Goal: Find specific page/section: Find specific page/section

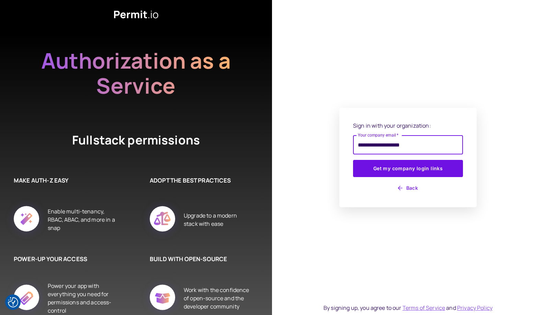
type input "**********"
click at [353, 160] on button "Get my company login links" at bounding box center [408, 168] width 110 height 17
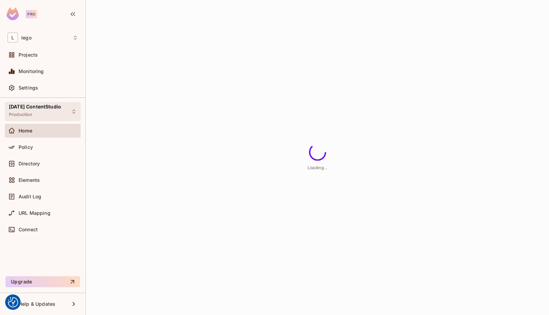
click at [36, 107] on span "05.02.01 ContentStudio" at bounding box center [35, 106] width 52 height 5
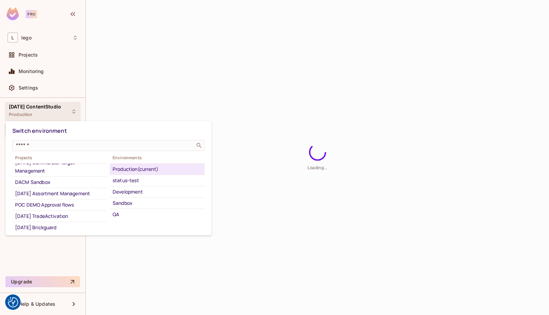
scroll to position [52, 0]
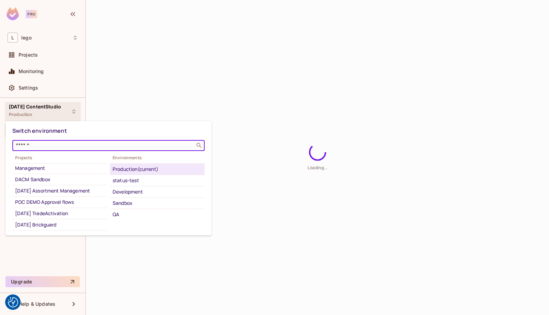
click at [65, 147] on input "text" at bounding box center [103, 145] width 179 height 7
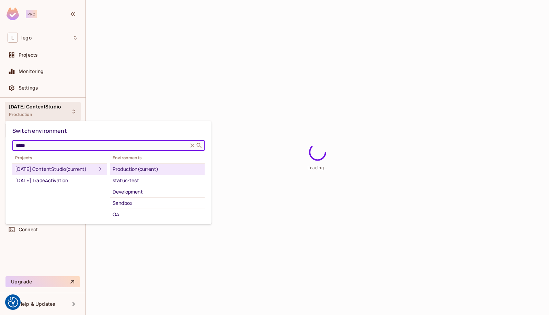
scroll to position [0, 0]
type input "*****"
click at [52, 185] on div "04.03.04 TradeActivation" at bounding box center [59, 181] width 89 height 8
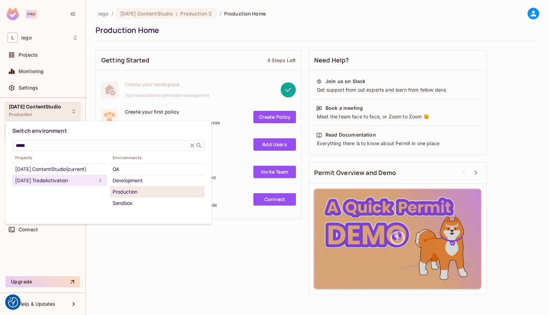
click at [127, 191] on div "Production" at bounding box center [157, 192] width 89 height 8
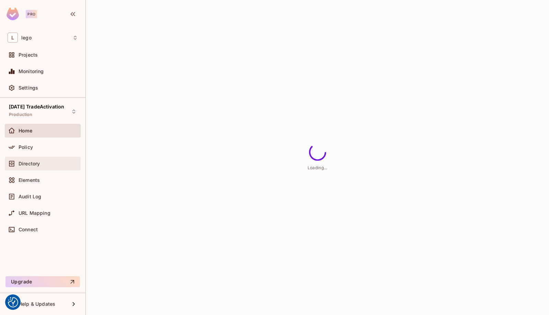
click at [35, 166] on span "Directory" at bounding box center [29, 163] width 21 height 5
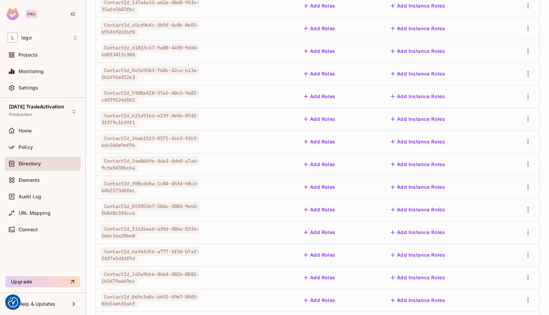
scroll to position [165, 0]
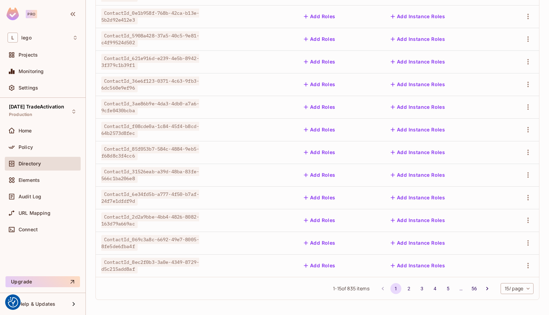
click at [514, 288] on body "We use cookies to enhance your browsing experience, serve personalized ads or c…" at bounding box center [274, 157] width 549 height 315
click at [513, 301] on li "100 / page" at bounding box center [511, 300] width 34 height 14
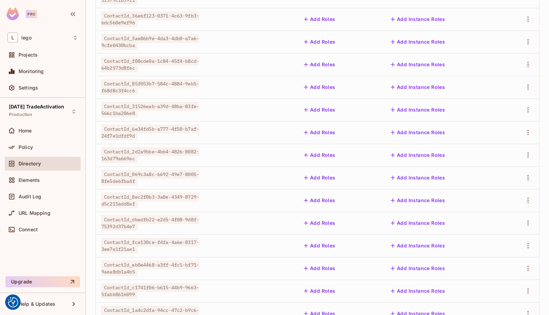
scroll to position [0, 0]
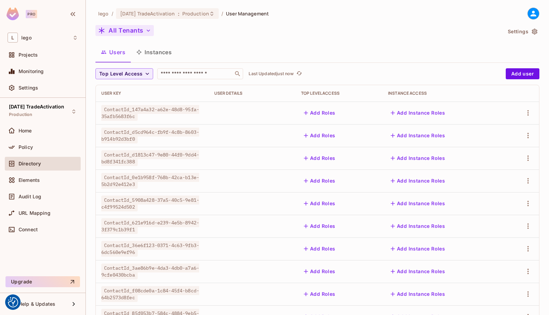
click at [135, 32] on button "All Tenants" at bounding box center [124, 30] width 58 height 11
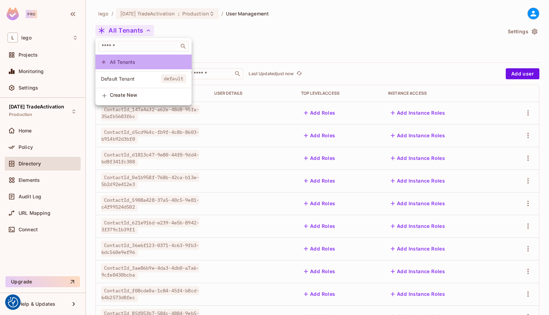
click at [135, 61] on span "All Tenants" at bounding box center [148, 62] width 76 height 7
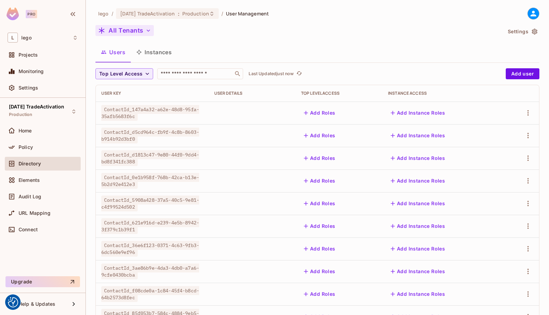
click at [123, 32] on button "All Tenants" at bounding box center [124, 30] width 58 height 11
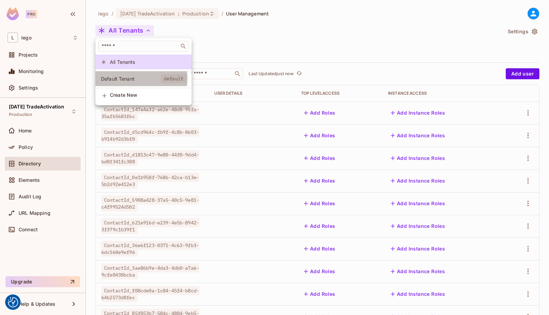
click at [136, 79] on span "Default Tenant" at bounding box center [131, 79] width 60 height 7
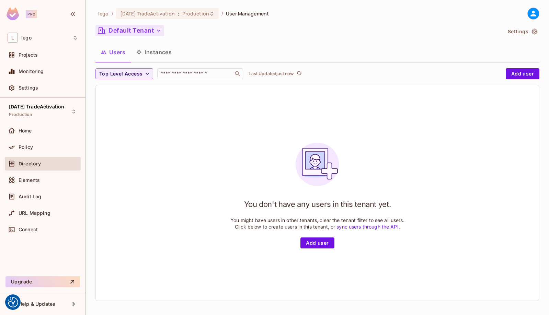
click at [129, 30] on button "Default Tenant" at bounding box center [129, 30] width 69 height 11
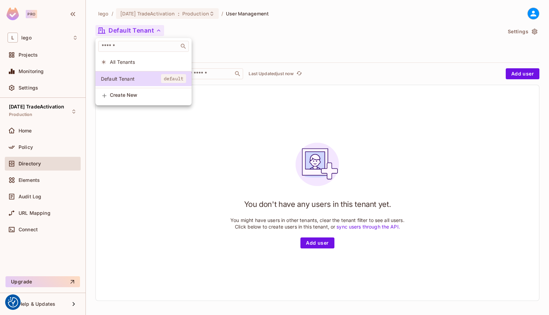
click at [270, 25] on div at bounding box center [274, 157] width 549 height 315
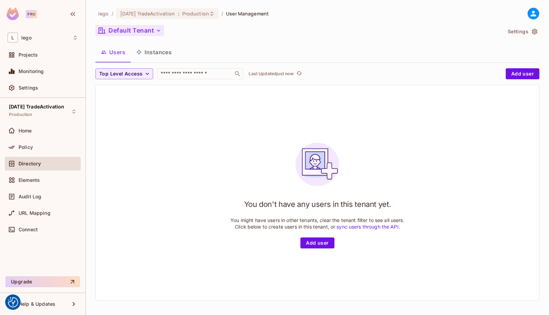
click at [134, 26] on button "Default Tenant" at bounding box center [129, 30] width 69 height 11
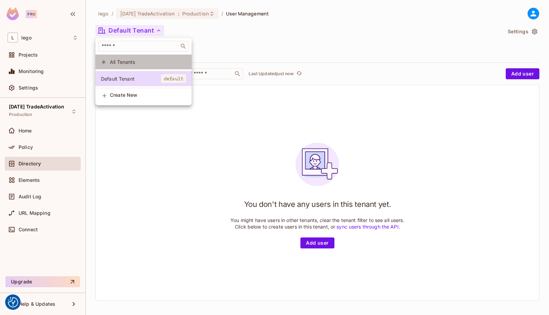
click at [135, 60] on span "All Tenants" at bounding box center [148, 62] width 76 height 7
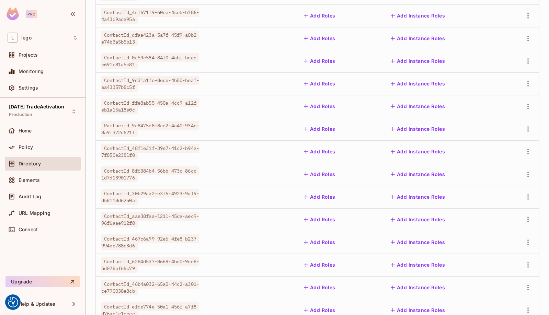
scroll to position [2091, 0]
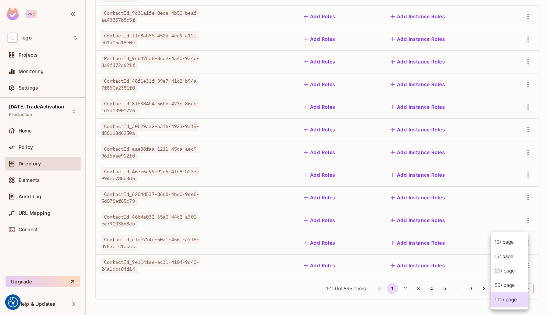
click at [509, 288] on body "We use cookies to enhance your browsing experience, serve personalized ads or c…" at bounding box center [274, 157] width 549 height 315
click at [502, 302] on li "100 / page" at bounding box center [510, 300] width 38 height 14
click at [465, 289] on button "9" at bounding box center [470, 288] width 11 height 11
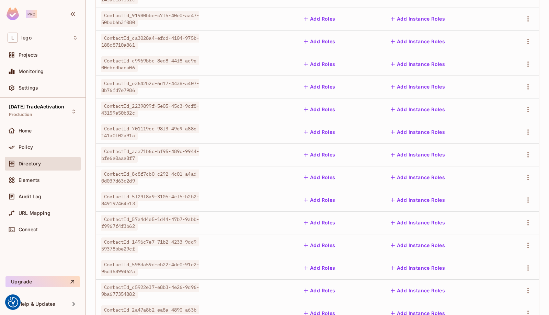
scroll to position [0, 0]
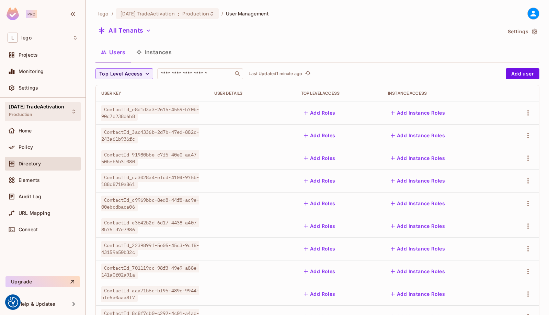
click at [70, 116] on div "04.03.04 TradeActivation Production" at bounding box center [43, 111] width 76 height 19
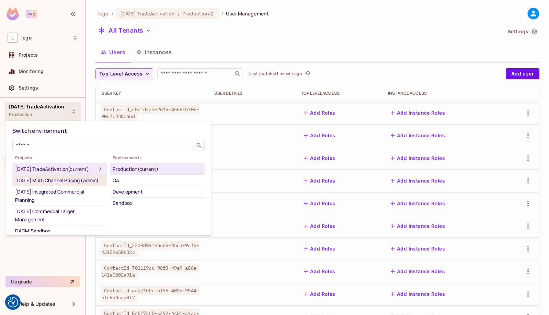
click at [67, 185] on div "04.02.02 Multi Channel Pricing (admin)" at bounding box center [59, 181] width 89 height 8
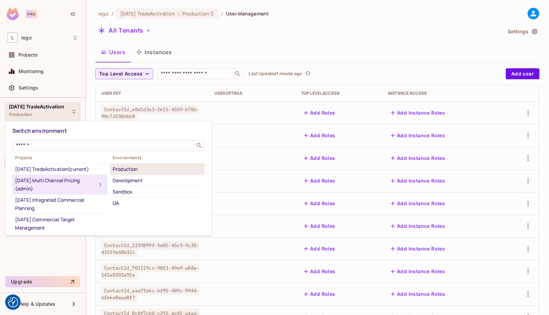
click at [138, 167] on div "Production" at bounding box center [157, 169] width 89 height 8
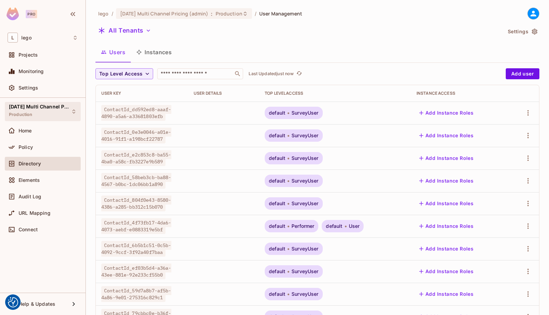
click at [45, 111] on div "04.02.02 Multi Channel Pricing (admin) Production" at bounding box center [38, 111] width 59 height 15
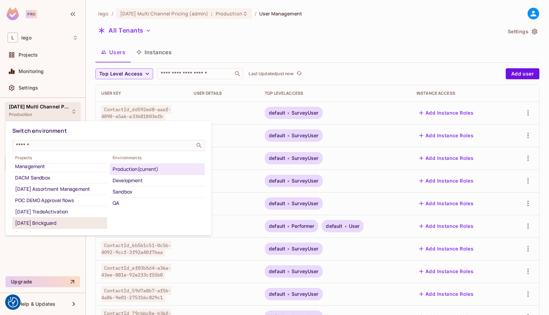
scroll to position [50, 0]
click at [73, 191] on div "05.09.01 Assortment Management" at bounding box center [59, 189] width 89 height 8
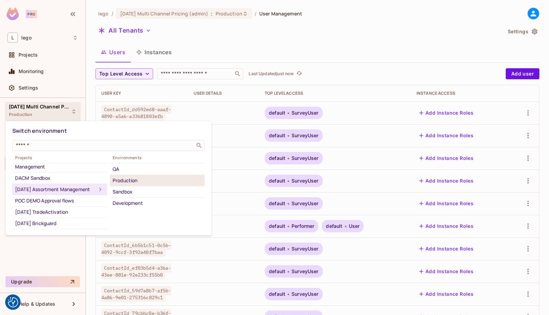
click at [136, 184] on div "Production" at bounding box center [157, 181] width 89 height 8
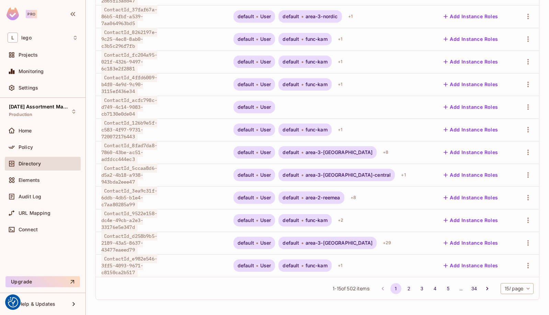
scroll to position [0, 0]
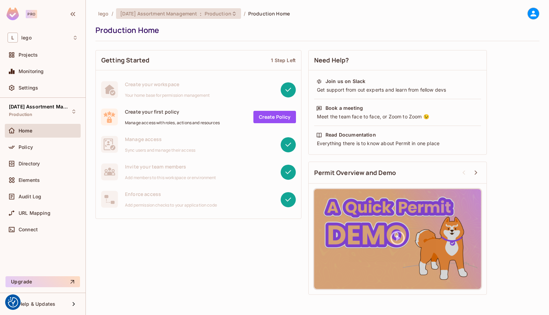
click at [175, 14] on span "05.09.01 Assortment Management" at bounding box center [158, 13] width 77 height 7
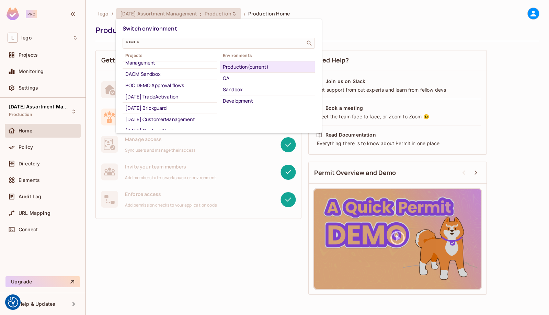
scroll to position [63, 0]
click at [179, 101] on div "04.03.04 TradeActivation" at bounding box center [169, 96] width 89 height 8
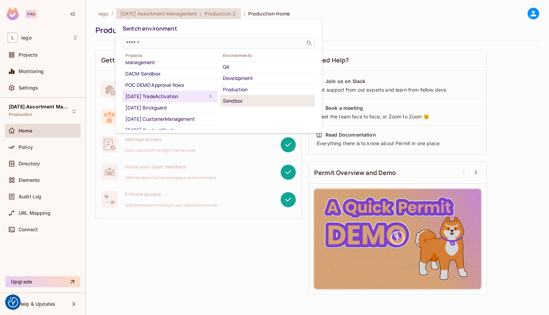
click at [247, 99] on div "Sandbox" at bounding box center [267, 101] width 89 height 8
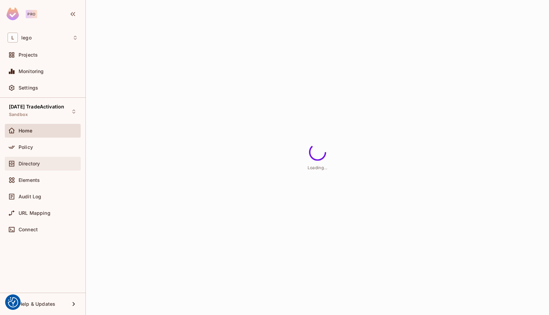
click at [29, 168] on div "Directory" at bounding box center [43, 164] width 76 height 14
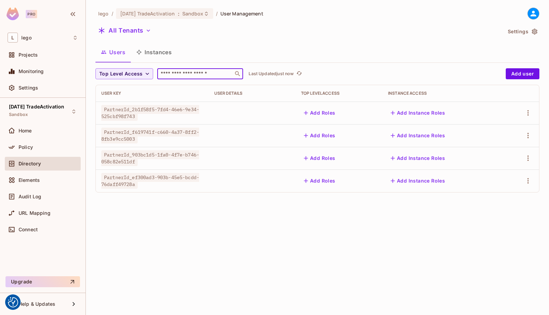
click at [182, 75] on input "text" at bounding box center [195, 73] width 72 height 7
paste input "**********"
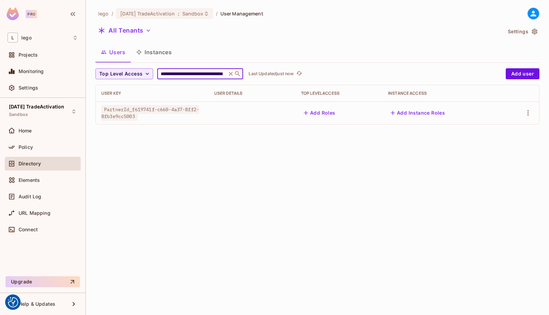
type input "**********"
click at [166, 113] on span "PartnerId_f619741f-c660-4a37-8ff2-8fb3e9cc5003" at bounding box center [150, 113] width 98 height 16
